Goal: Information Seeking & Learning: Find specific page/section

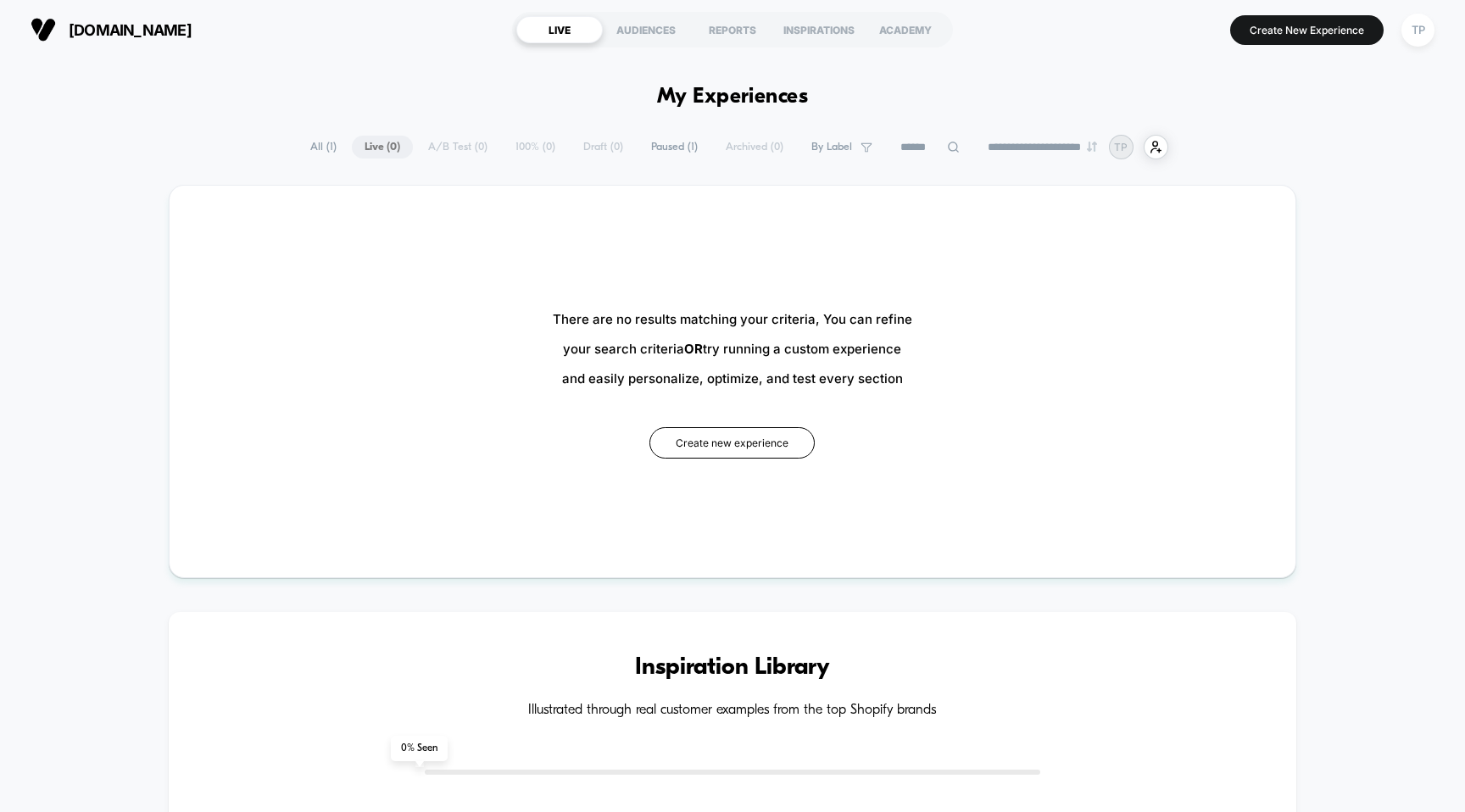
click at [319, 146] on span "All ( 1 )" at bounding box center [323, 147] width 52 height 23
click at [674, 145] on span "Paused ( 1 )" at bounding box center [674, 147] width 72 height 23
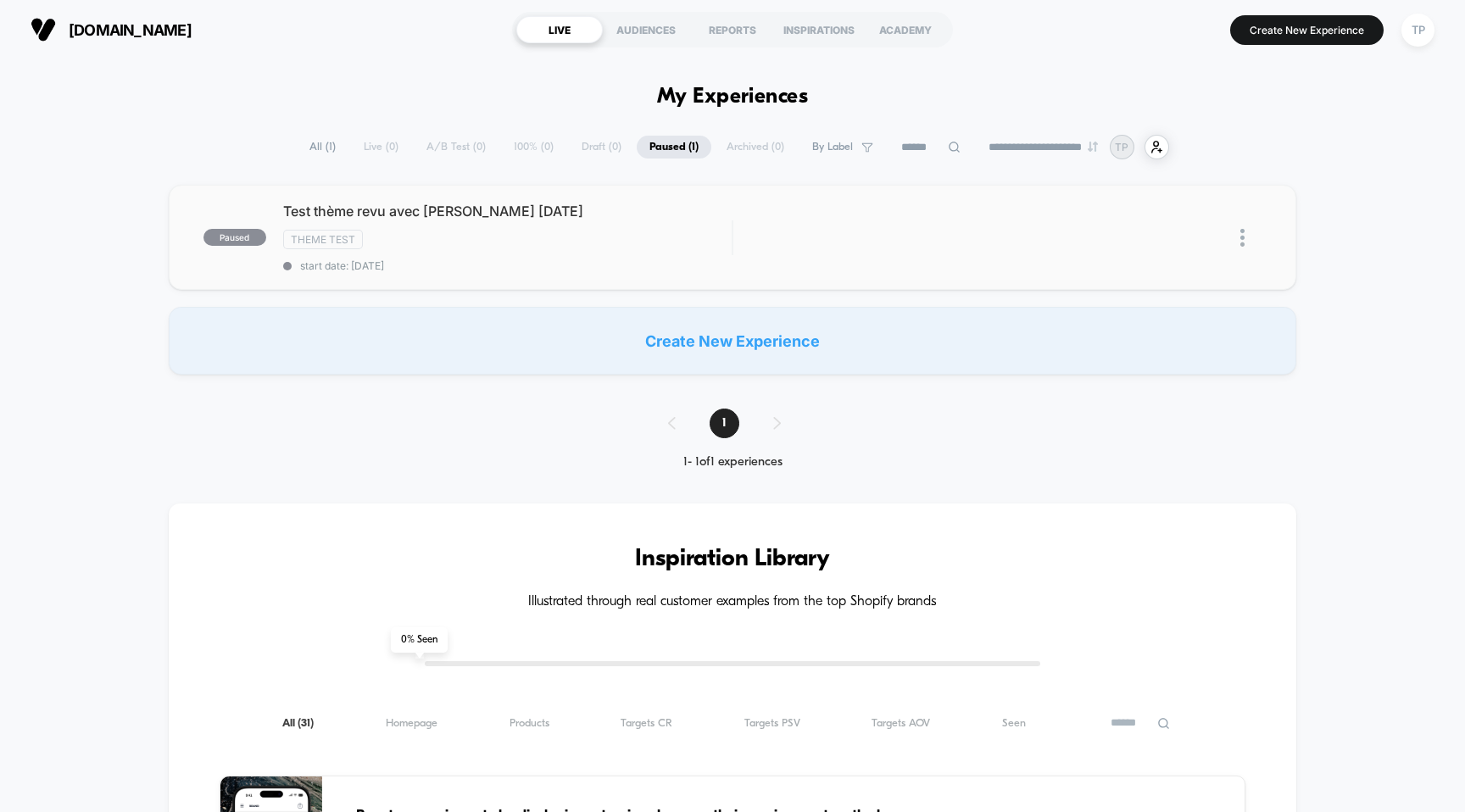
click at [1241, 237] on img at bounding box center [1243, 238] width 4 height 18
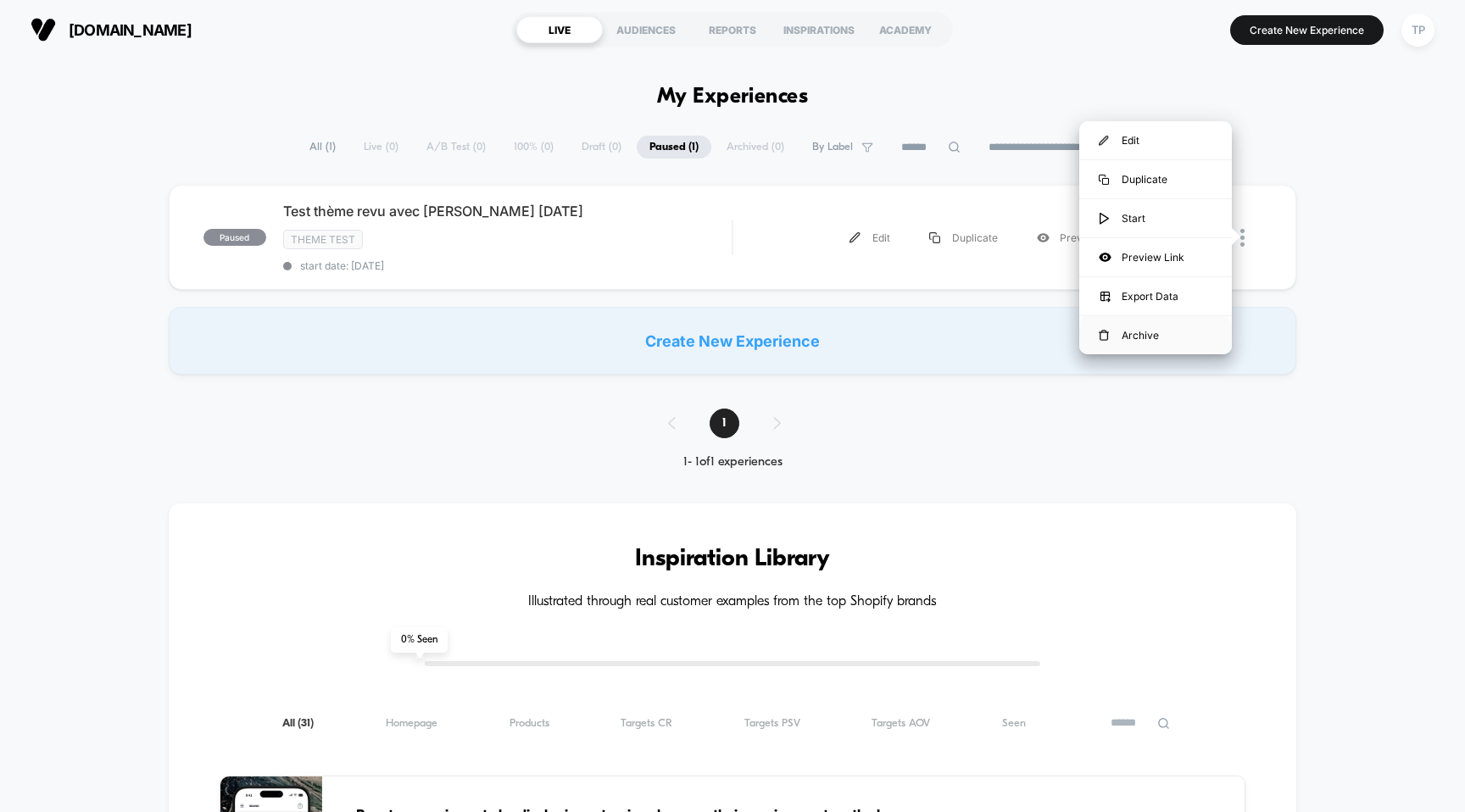
click at [1154, 330] on div "Archive" at bounding box center [1156, 335] width 153 height 38
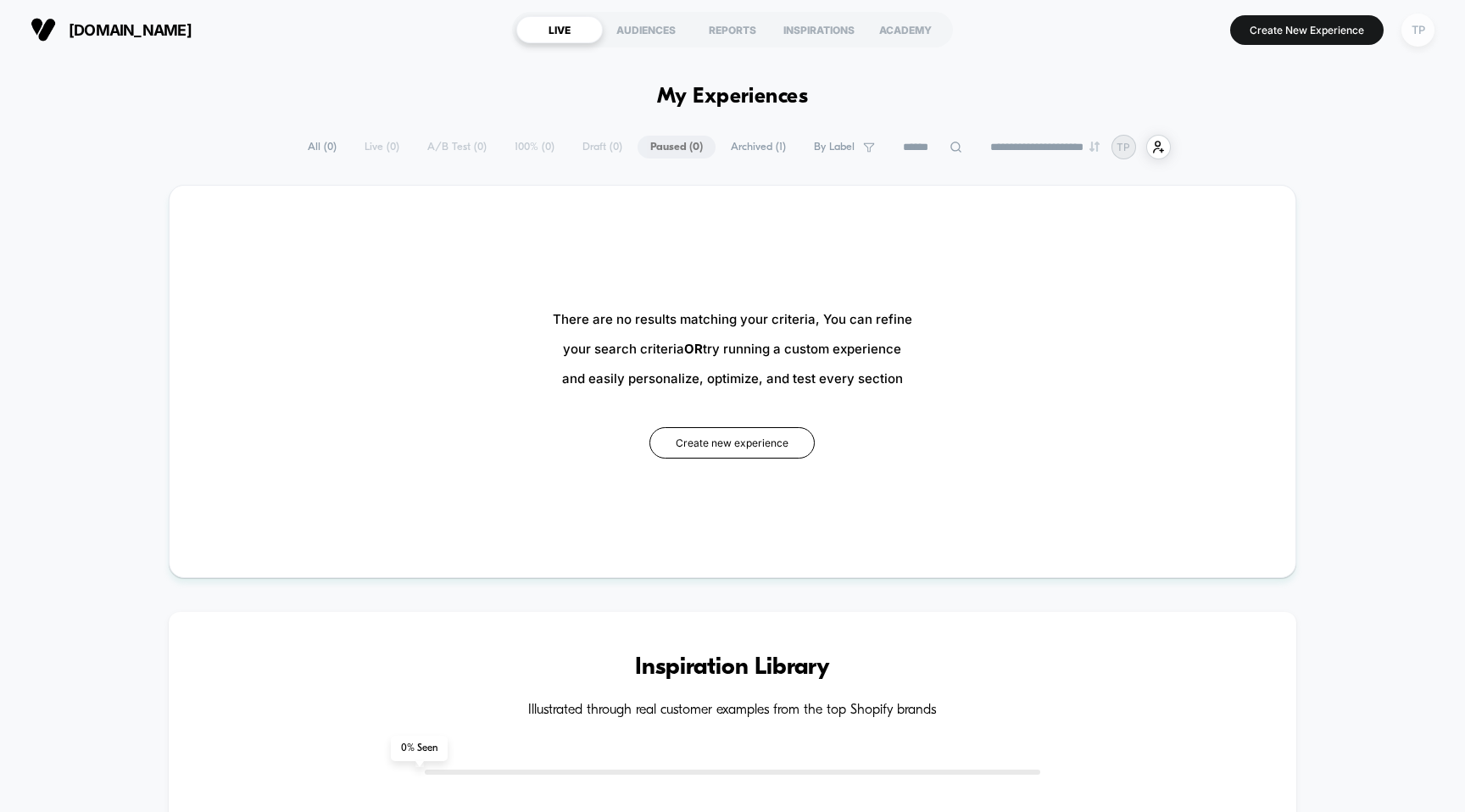
click at [1410, 31] on div "TP" at bounding box center [1417, 30] width 33 height 33
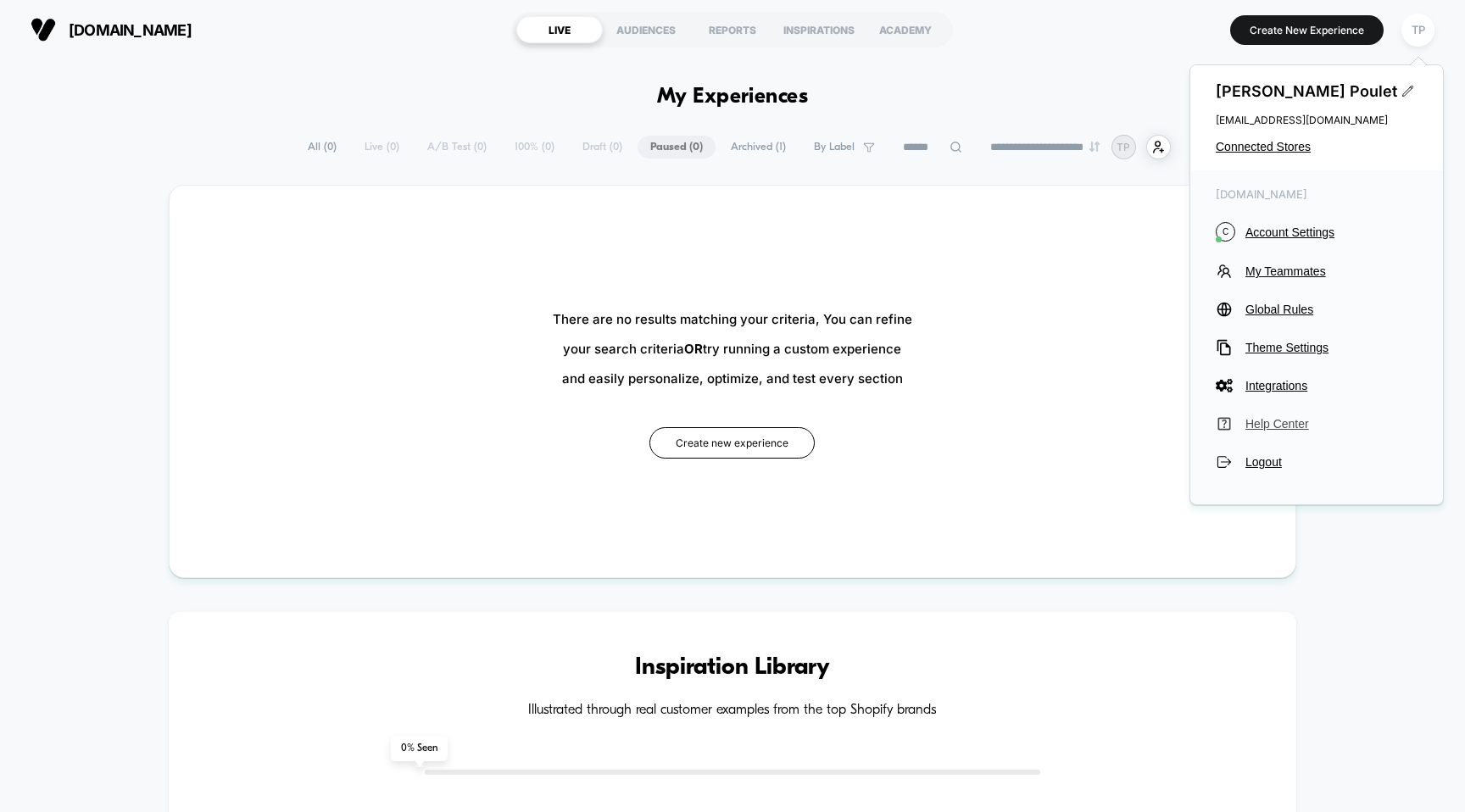
click at [1288, 425] on span "Help Center" at bounding box center [1332, 424] width 173 height 14
